Goal: Information Seeking & Learning: Learn about a topic

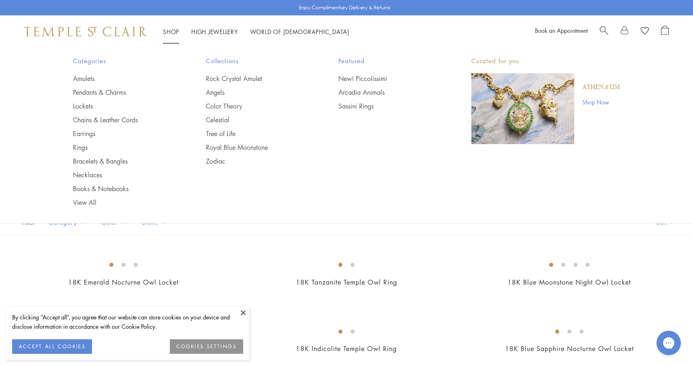
click at [122, 33] on img at bounding box center [85, 32] width 122 height 10
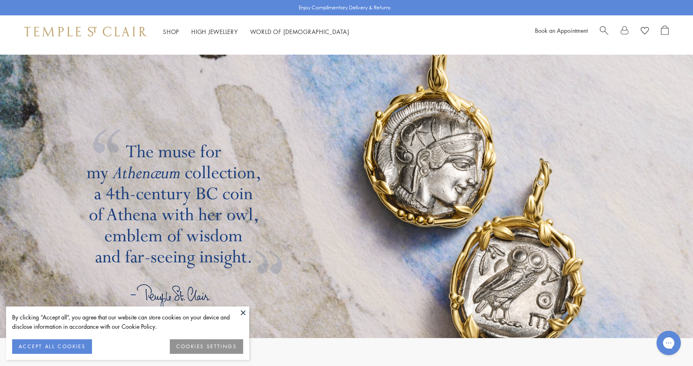
scroll to position [1430, 0]
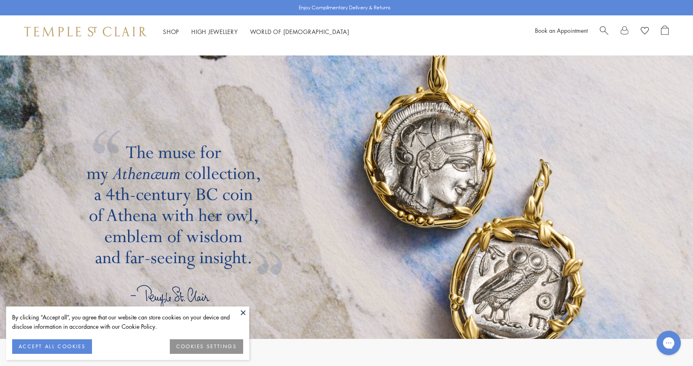
click at [601, 28] on span "Search" at bounding box center [604, 30] width 9 height 9
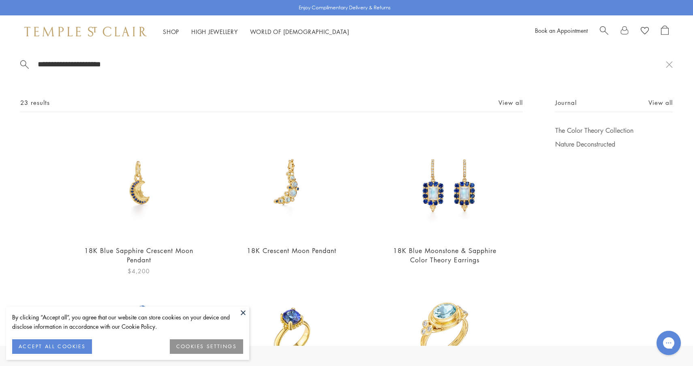
type input "**********"
click at [133, 183] on img at bounding box center [139, 182] width 112 height 112
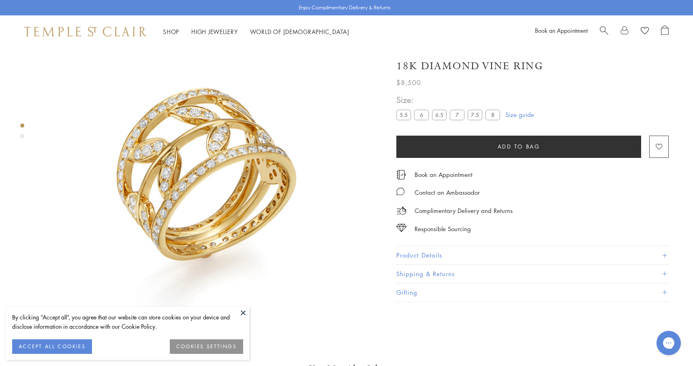
click at [433, 252] on button "Product Details" at bounding box center [532, 255] width 272 height 18
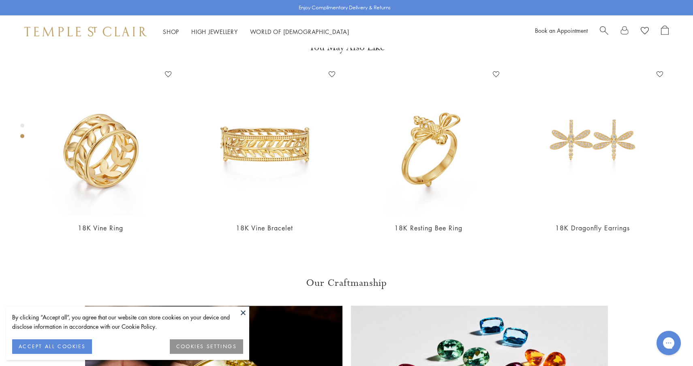
scroll to position [437, 0]
drag, startPoint x: 456, startPoint y: 218, endPoint x: 409, endPoint y: 216, distance: 46.7
copy p "R31826-PVVINE65"
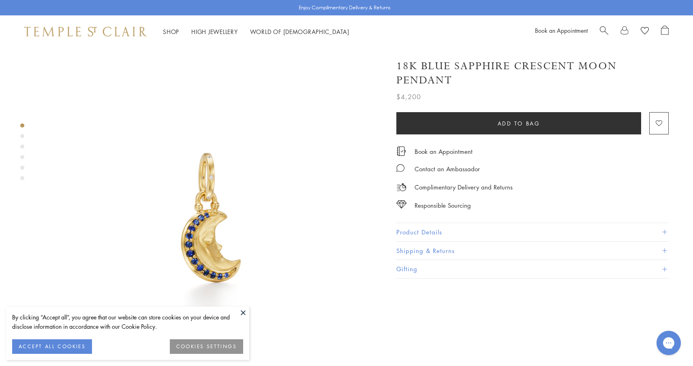
click at [421, 229] on button "Product Details" at bounding box center [532, 232] width 272 height 18
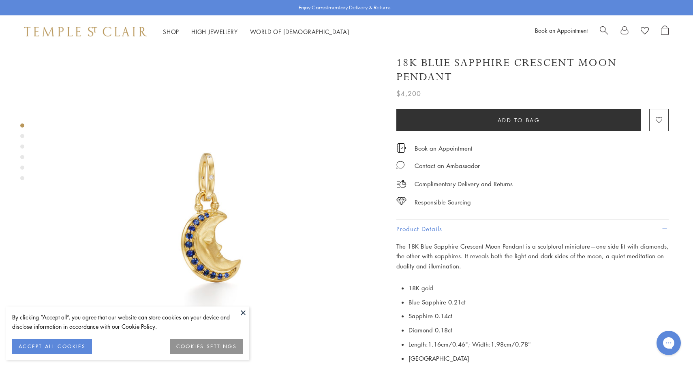
scroll to position [183, 0]
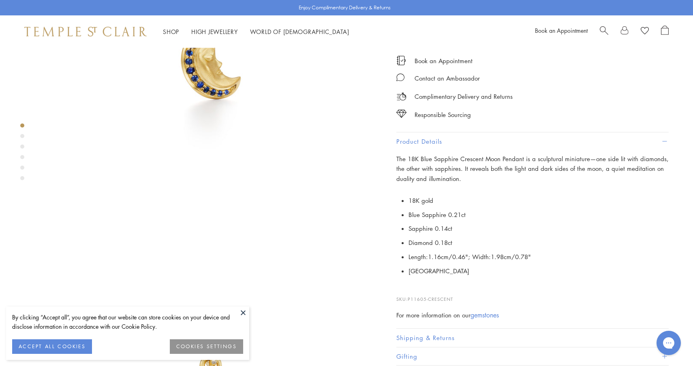
drag, startPoint x: 456, startPoint y: 299, endPoint x: 409, endPoint y: 300, distance: 47.0
click at [409, 300] on p "SKU: P11605-CRESCENT" at bounding box center [532, 295] width 272 height 15
copy p "P11605-CRESCENT"
click at [604, 26] on div "Shop Shop Categories Amulets Pendants & Charms Lockets Chains & Leather Cords E…" at bounding box center [346, 31] width 693 height 32
click at [605, 31] on span "Search" at bounding box center [604, 30] width 9 height 9
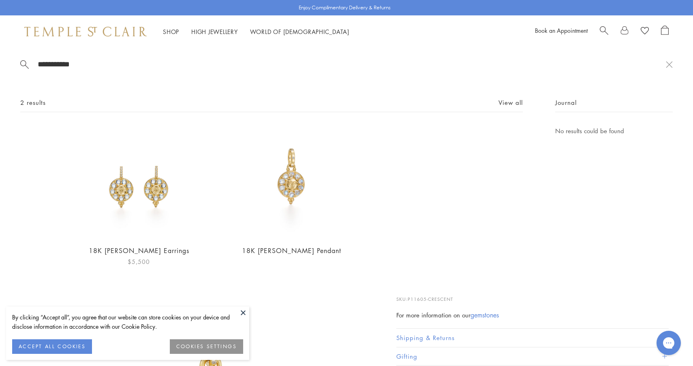
type input "**********"
click at [137, 168] on img at bounding box center [139, 182] width 112 height 112
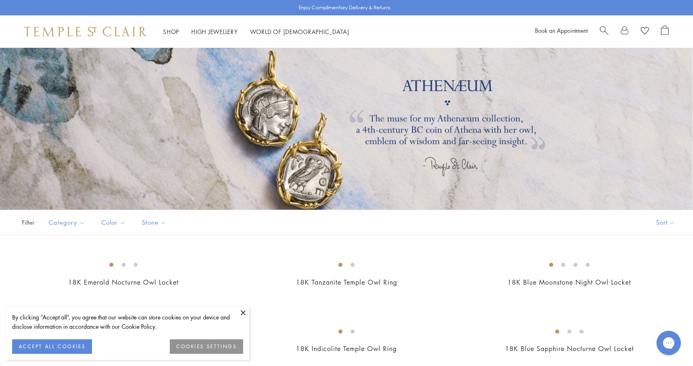
click at [115, 26] on div "Shop Shop Categories Amulets Pendants & Charms Lockets Chains & Leather Cords E…" at bounding box center [346, 31] width 693 height 32
click at [125, 35] on img at bounding box center [85, 32] width 122 height 10
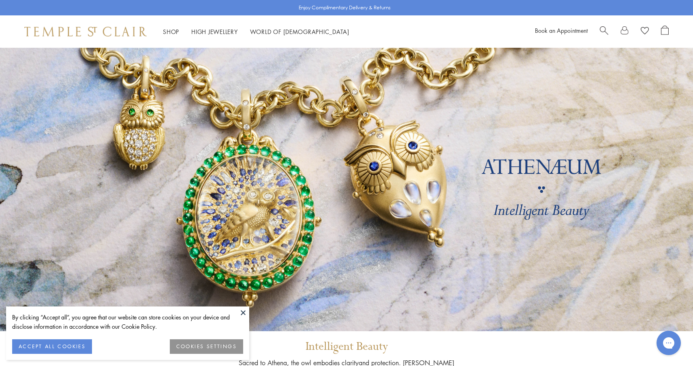
scroll to position [1, 0]
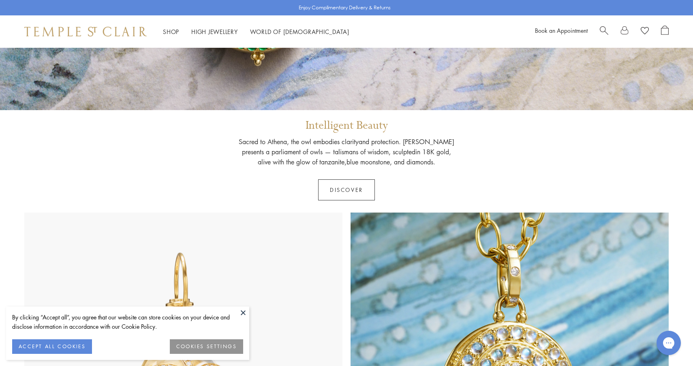
scroll to position [213, 0]
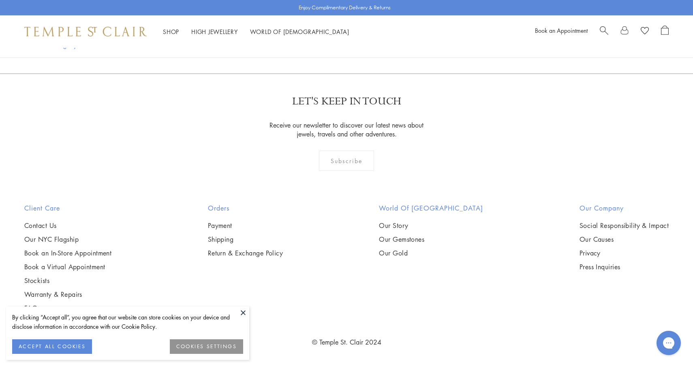
scroll to position [1265, 0]
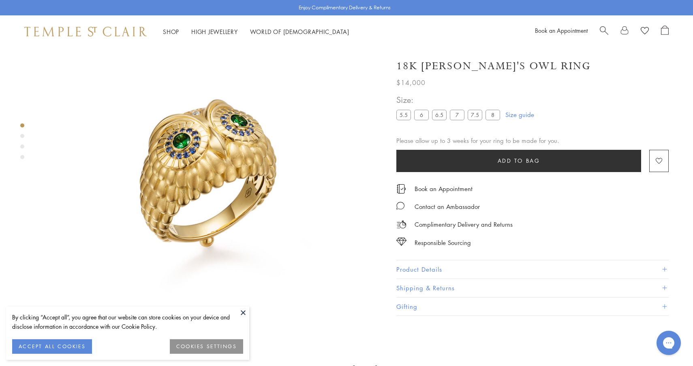
scroll to position [48, 0]
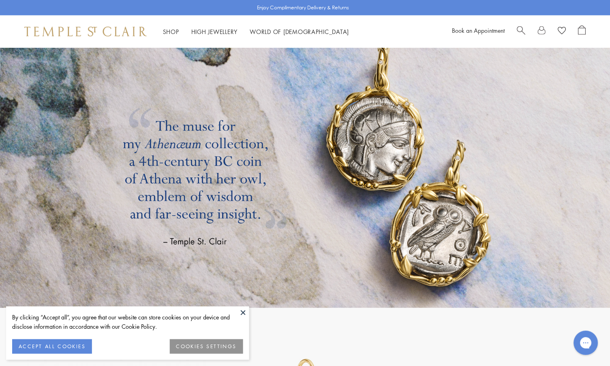
scroll to position [1358, 0]
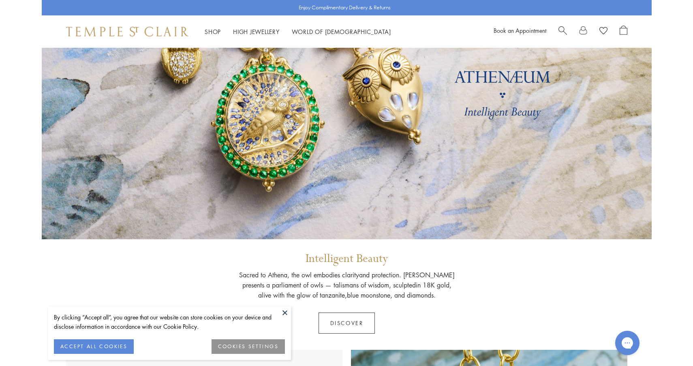
scroll to position [136, 0]
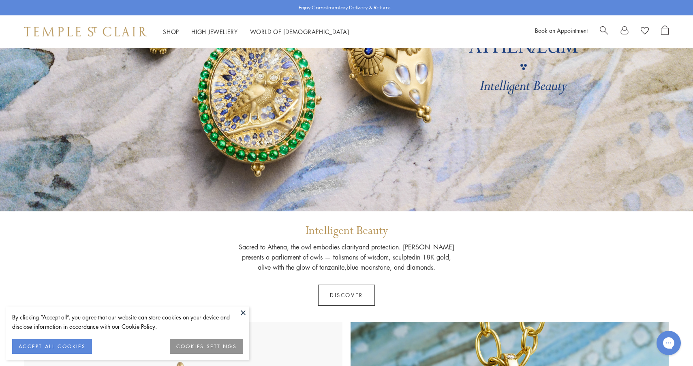
scroll to position [120, 0]
